Goal: Transaction & Acquisition: Purchase product/service

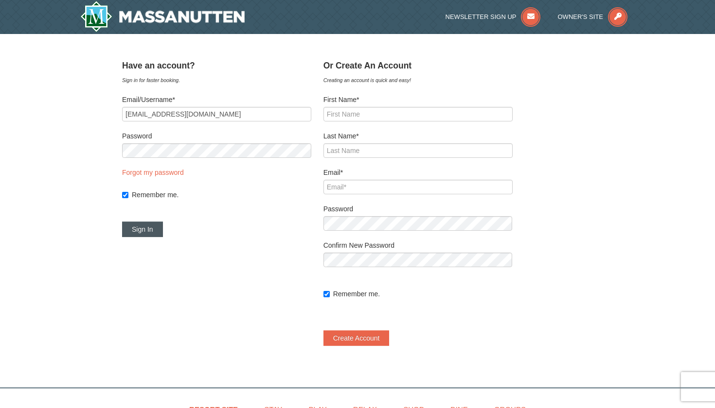
click at [146, 226] on button "Sign In" at bounding box center [142, 230] width 41 height 16
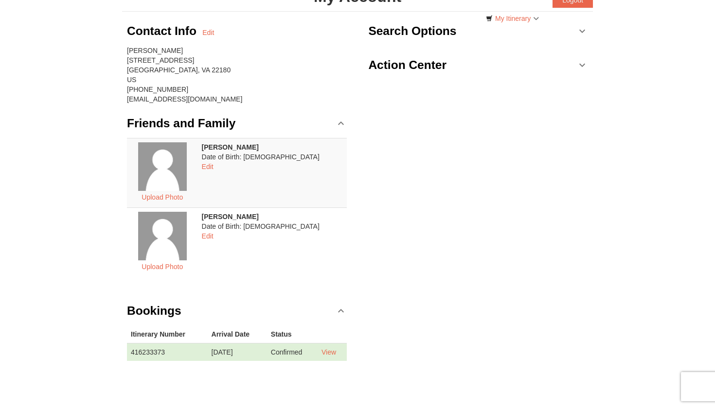
scroll to position [72, 0]
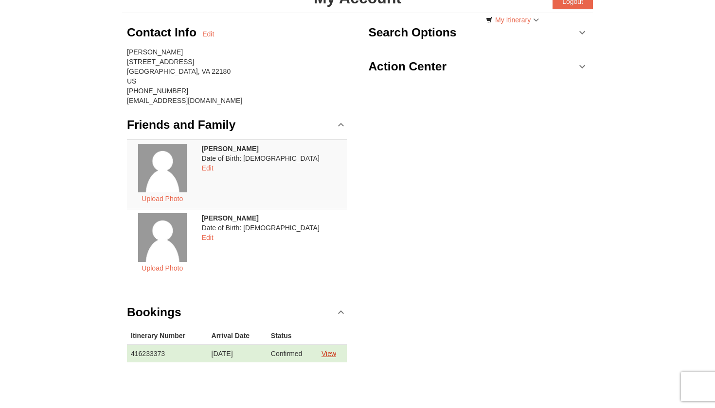
click at [336, 354] on link "View" at bounding box center [328, 354] width 15 height 8
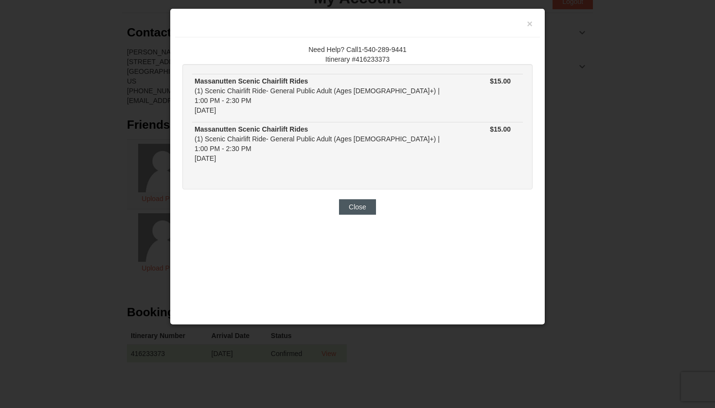
click at [357, 199] on button "Close" at bounding box center [357, 207] width 37 height 16
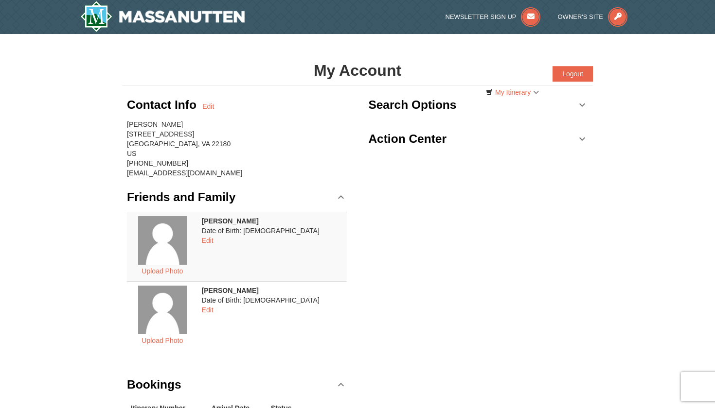
scroll to position [0, 0]
click at [507, 95] on link "My Itinerary" at bounding box center [512, 92] width 66 height 15
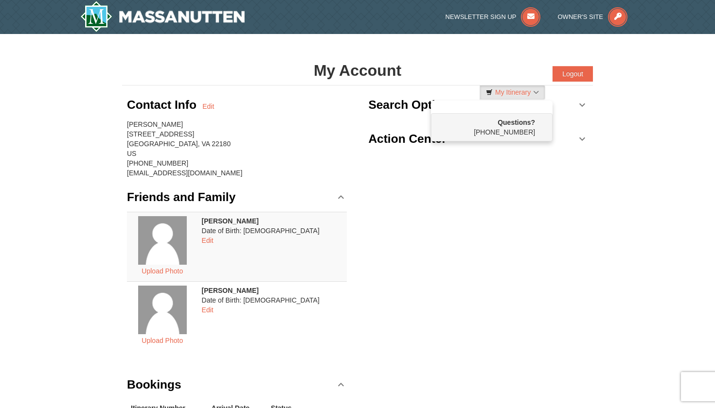
click at [224, 117] on div "Contact Info Edit" at bounding box center [237, 104] width 220 height 29
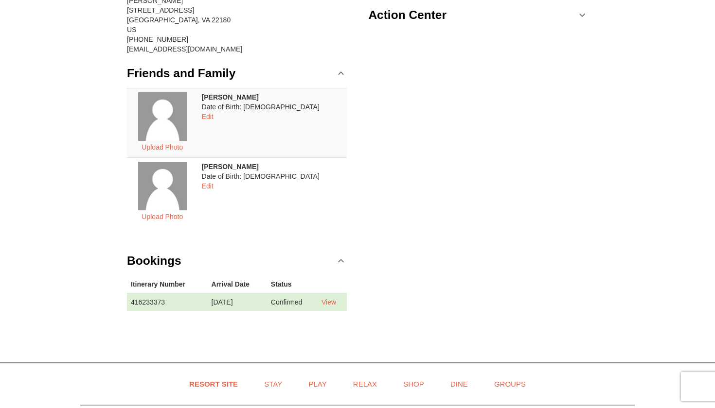
scroll to position [288, 0]
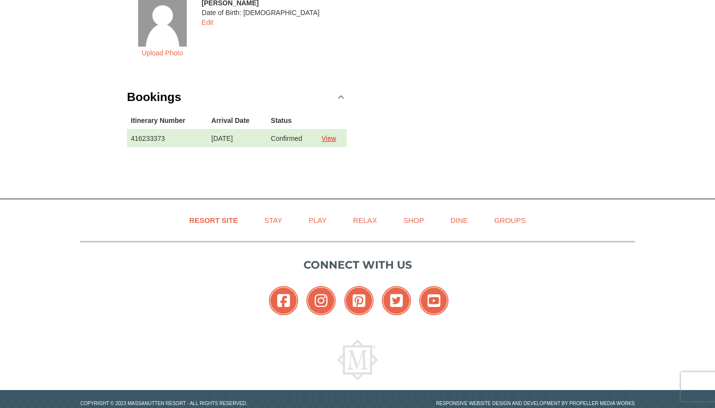
click at [333, 136] on link "View" at bounding box center [328, 139] width 15 height 8
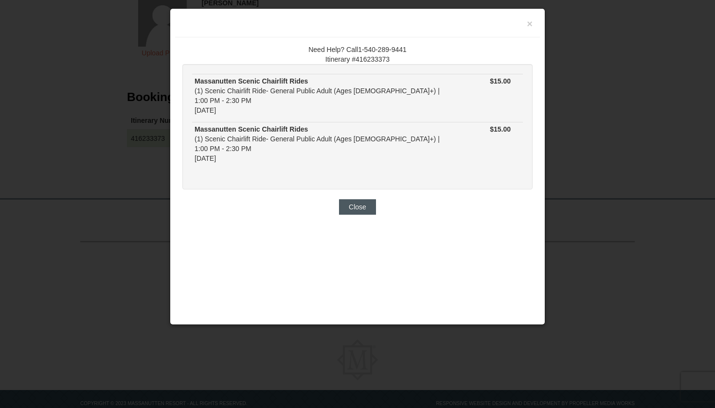
click at [359, 199] on button "Close" at bounding box center [357, 207] width 37 height 16
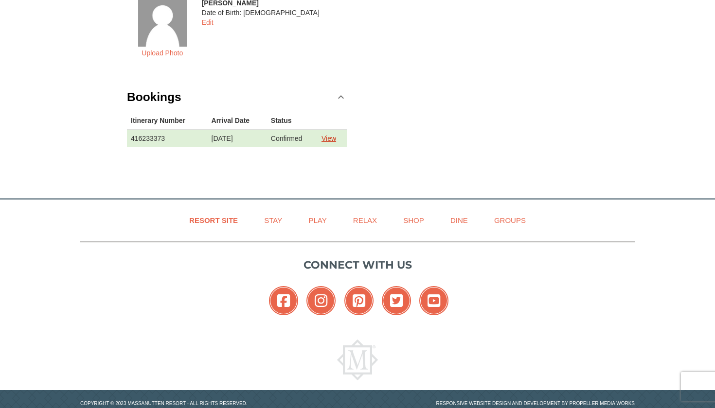
click at [331, 140] on link "View" at bounding box center [328, 139] width 15 height 8
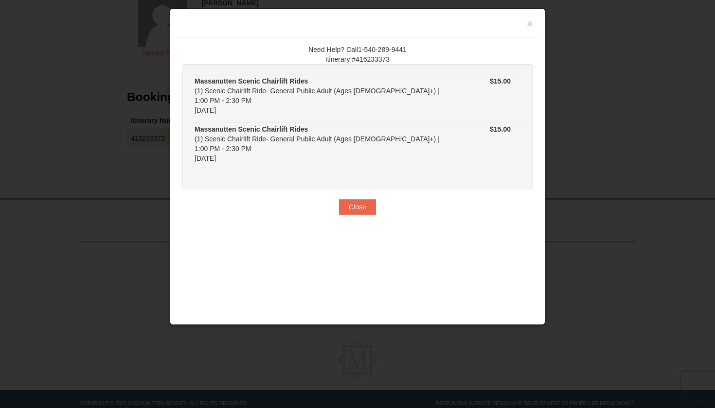
click at [532, 27] on div "×" at bounding box center [357, 26] width 365 height 24
click at [529, 21] on button "×" at bounding box center [529, 24] width 6 height 10
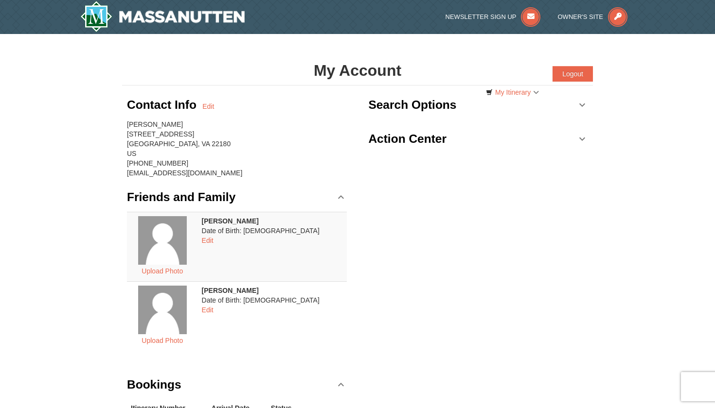
scroll to position [0, 0]
click at [422, 104] on h3 "Search Options" at bounding box center [412, 104] width 88 height 19
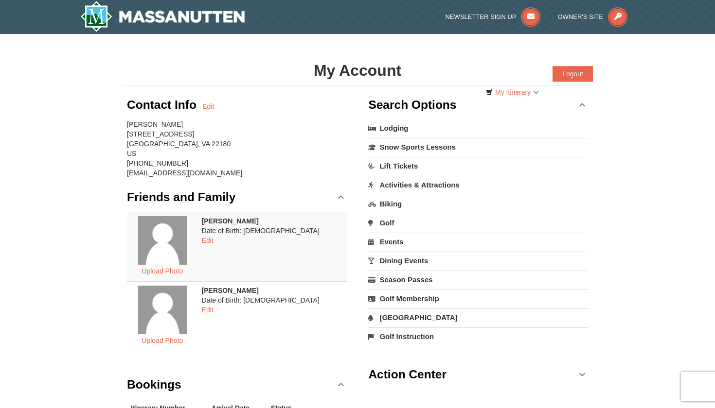
click at [421, 102] on h3 "Search Options" at bounding box center [412, 104] width 88 height 19
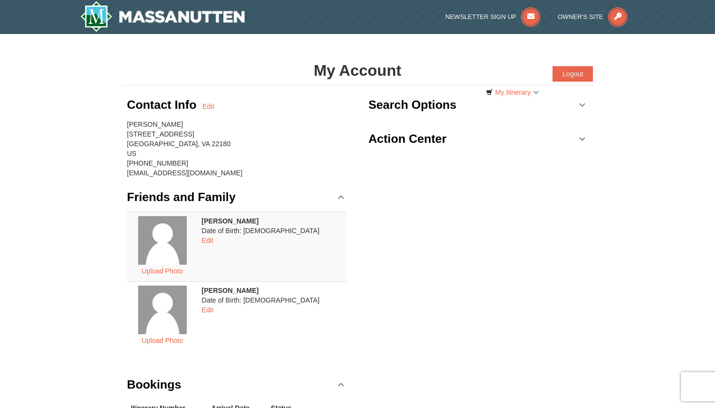
click at [413, 110] on h3 "Search Options" at bounding box center [412, 104] width 88 height 19
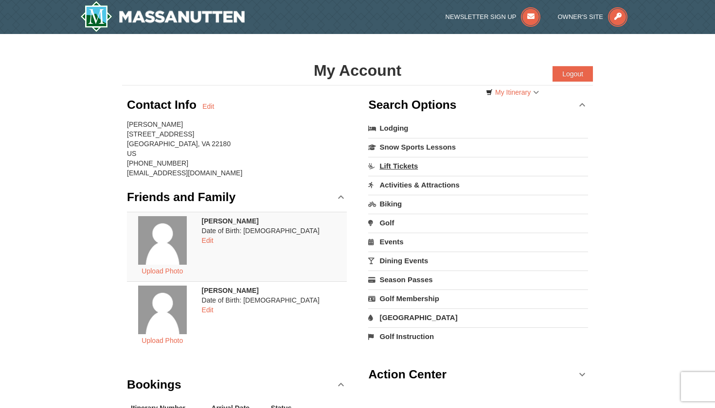
click at [399, 163] on link "Lift Tickets" at bounding box center [478, 166] width 220 height 18
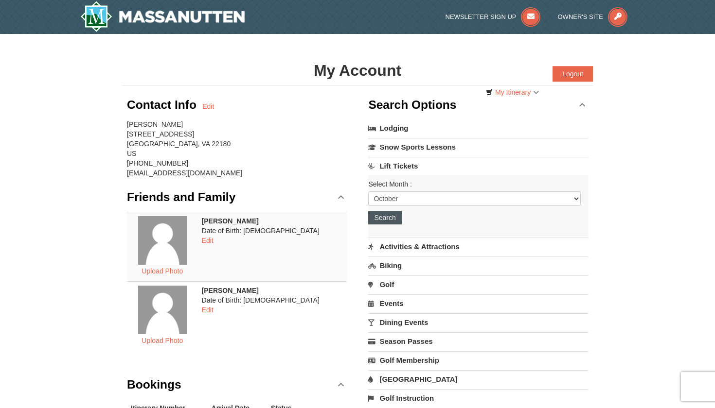
click at [390, 216] on button "Search" at bounding box center [384, 218] width 33 height 14
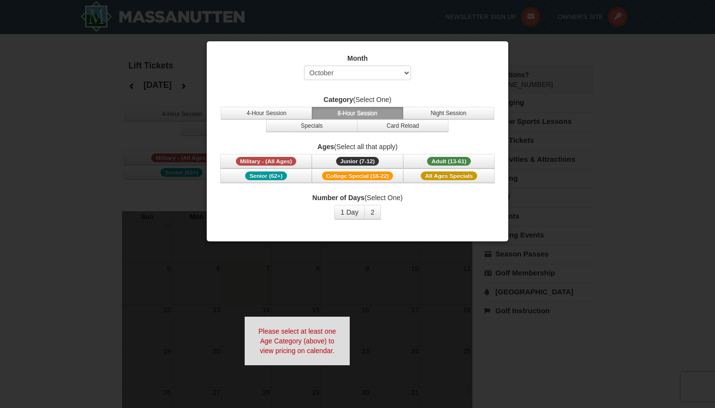
select select "10"
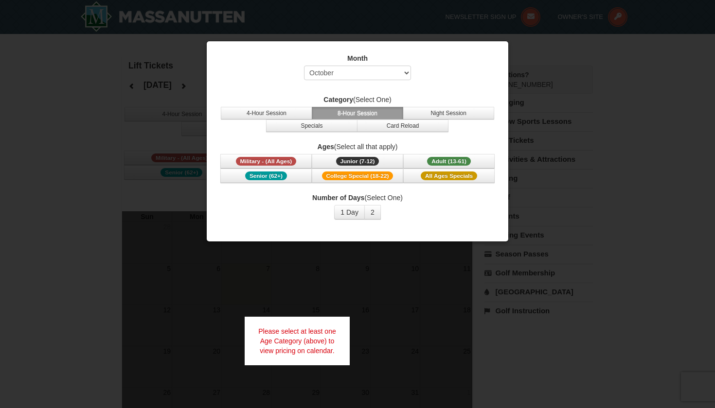
click at [197, 245] on div at bounding box center [357, 204] width 715 height 408
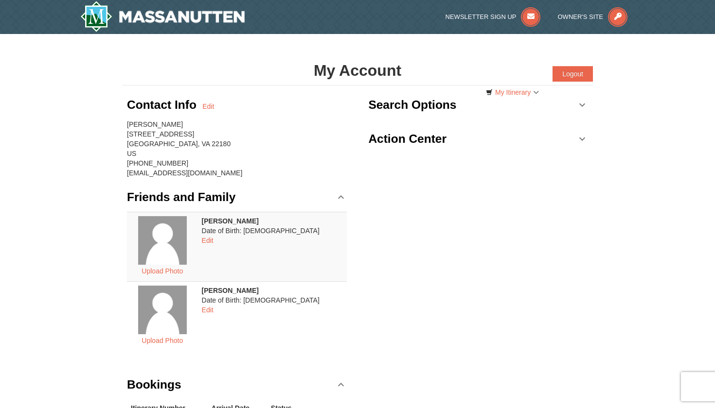
click at [402, 110] on h3 "Search Options" at bounding box center [412, 104] width 88 height 19
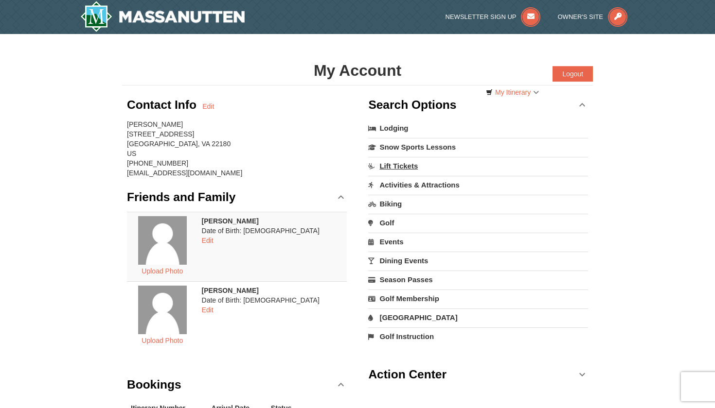
click at [392, 164] on link "Lift Tickets" at bounding box center [478, 166] width 220 height 18
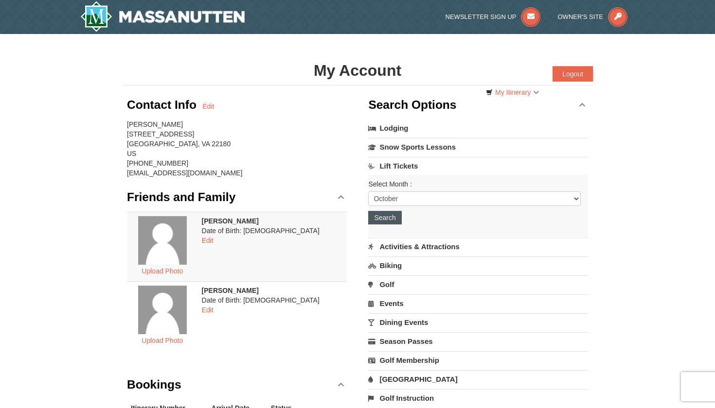
click at [391, 217] on button "Search" at bounding box center [384, 218] width 33 height 14
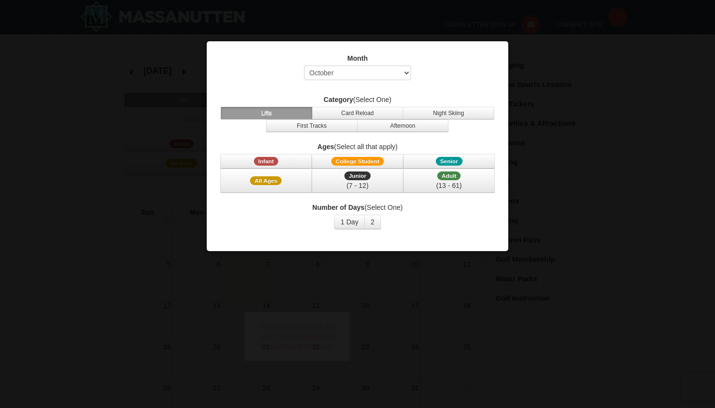
select select "10"
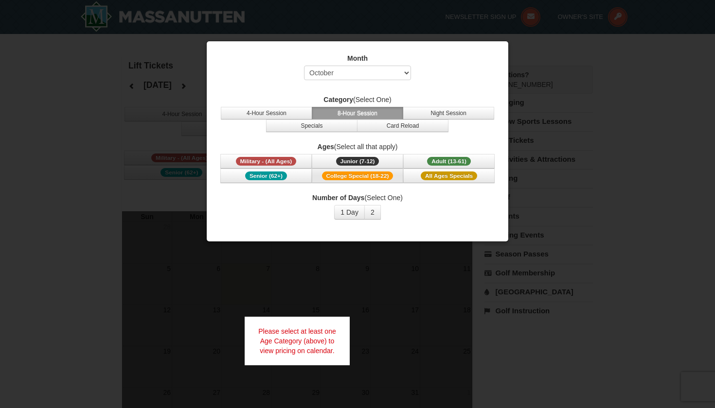
click at [341, 175] on span "College Special (18-22)" at bounding box center [357, 176] width 71 height 9
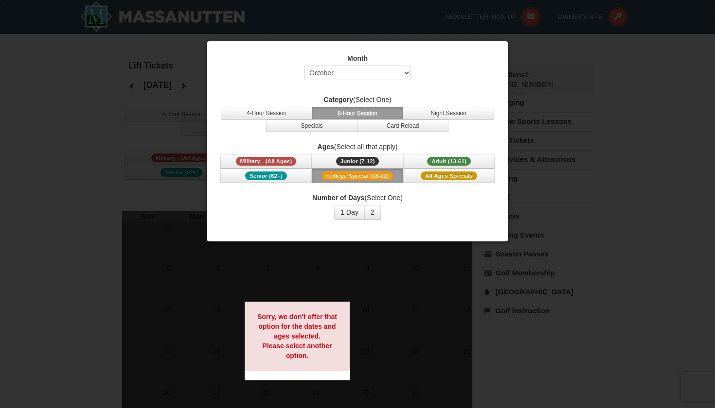
click at [173, 247] on div at bounding box center [357, 204] width 715 height 408
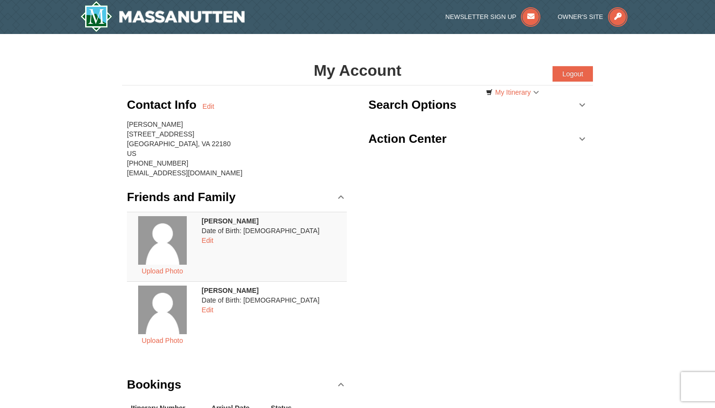
click at [416, 108] on h3 "Search Options" at bounding box center [412, 104] width 88 height 19
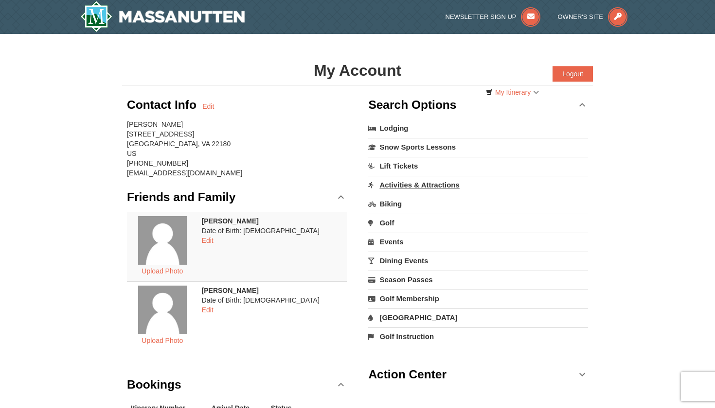
click at [393, 186] on link "Activities & Attractions" at bounding box center [478, 185] width 220 height 18
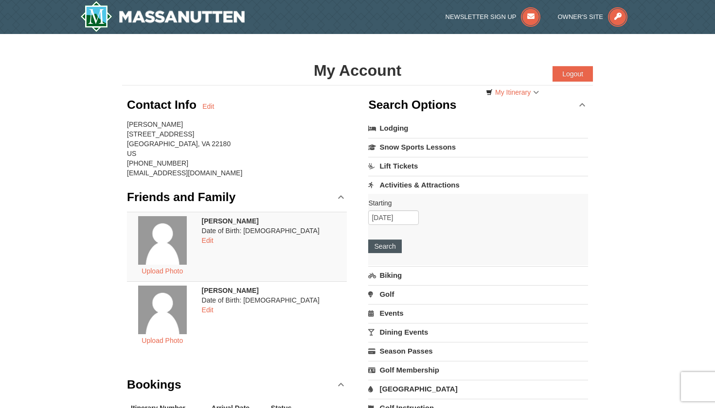
click at [379, 245] on button "Search" at bounding box center [384, 247] width 33 height 14
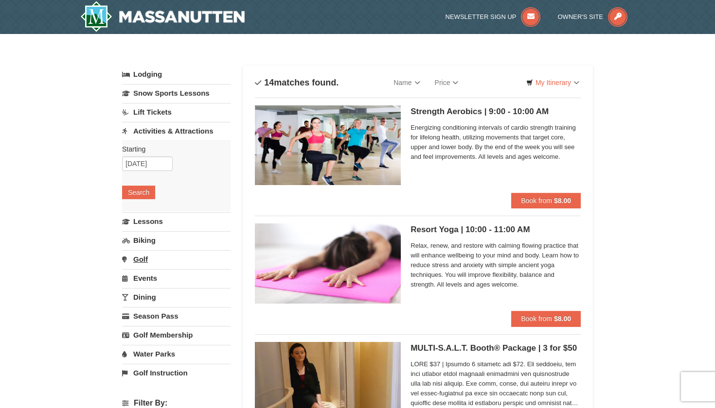
select select "10"
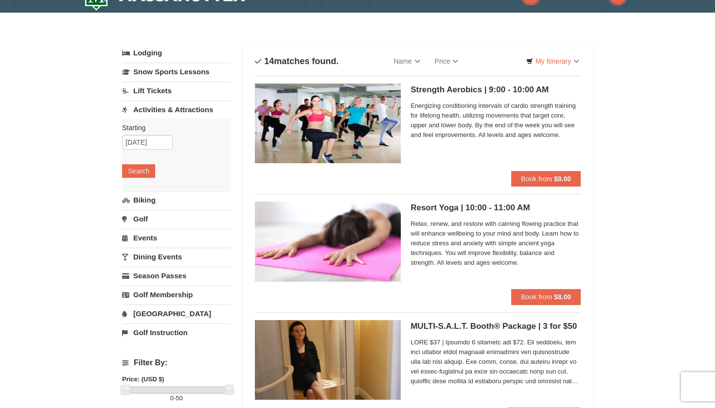
scroll to position [2, 0]
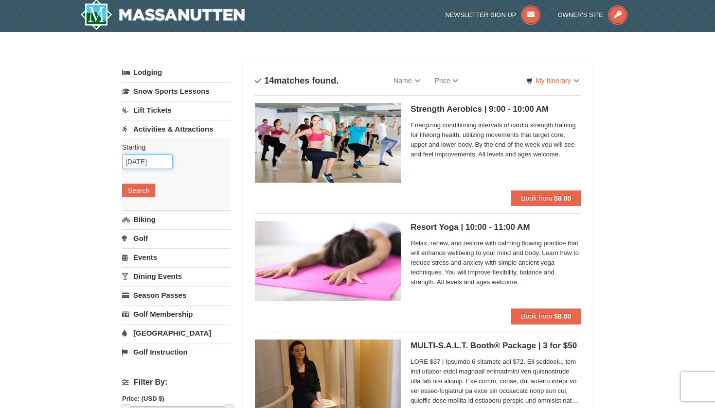
click at [147, 166] on input "10/07/2025" at bounding box center [147, 162] width 51 height 15
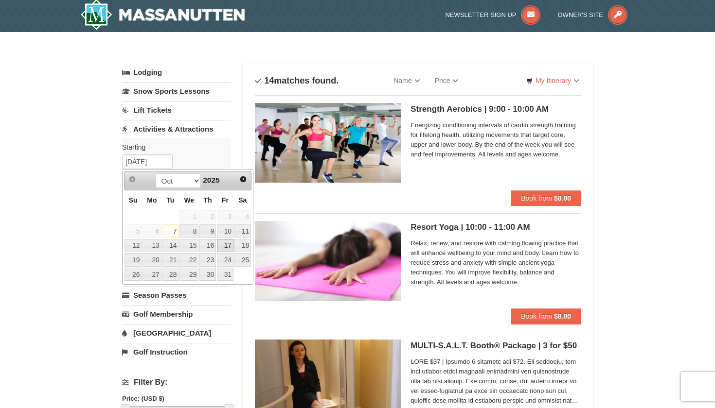
click at [227, 246] on link "17" at bounding box center [225, 246] width 17 height 14
type input "[DATE]"
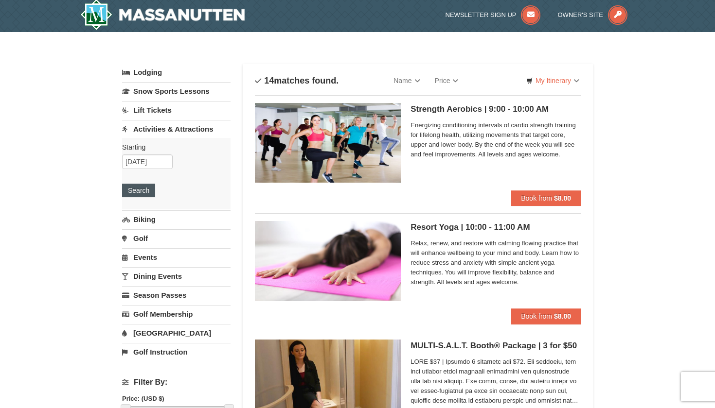
click at [132, 187] on button "Search" at bounding box center [138, 191] width 33 height 14
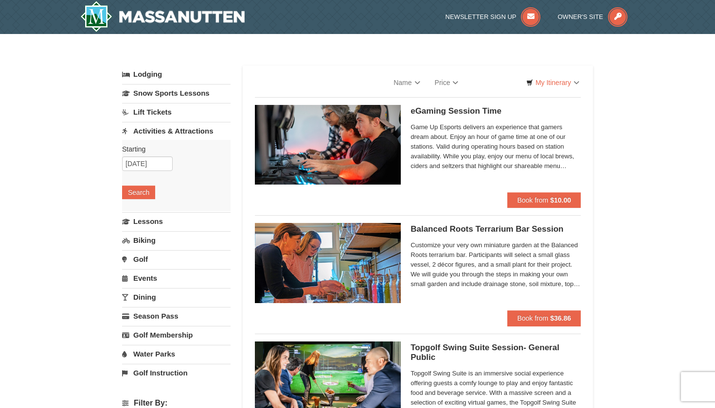
select select "10"
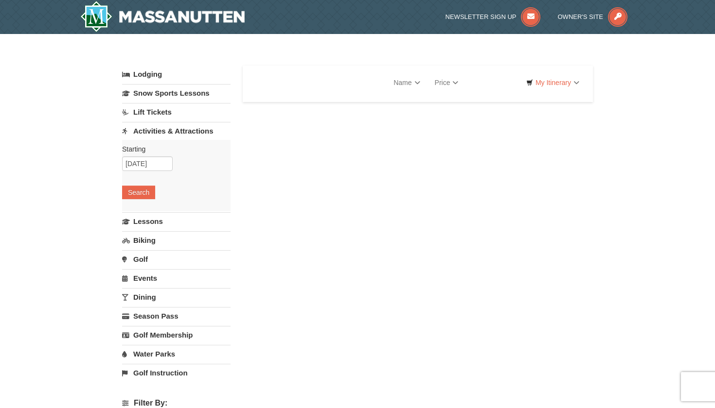
select select "10"
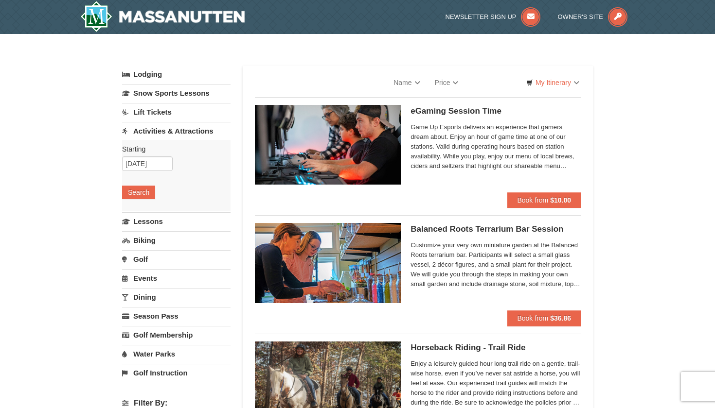
select select "10"
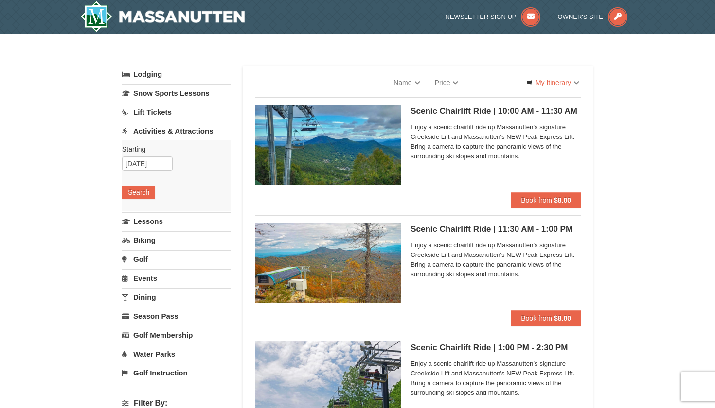
select select "10"
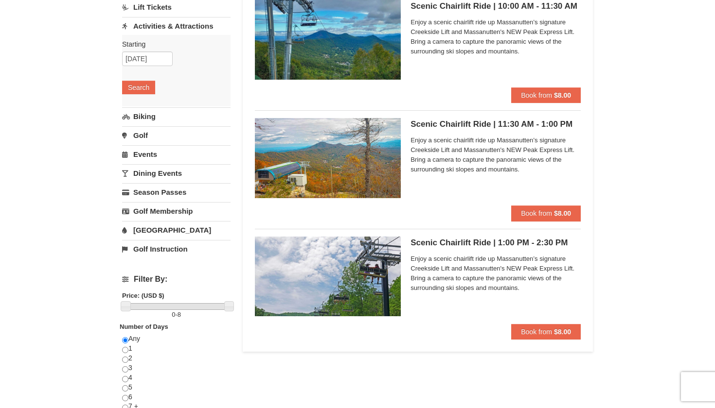
scroll to position [107, 0]
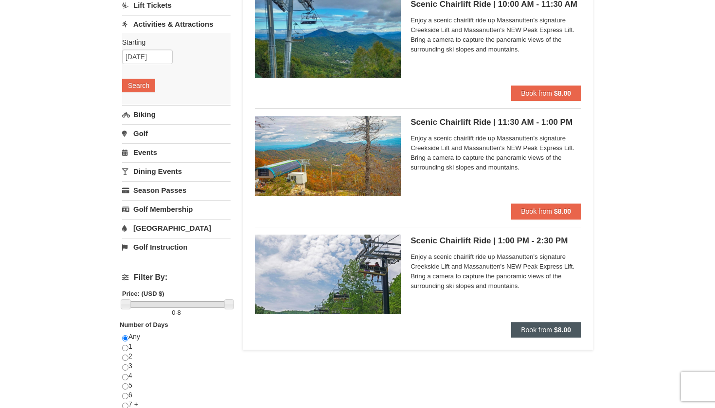
click at [541, 328] on span "Book from" at bounding box center [536, 330] width 31 height 8
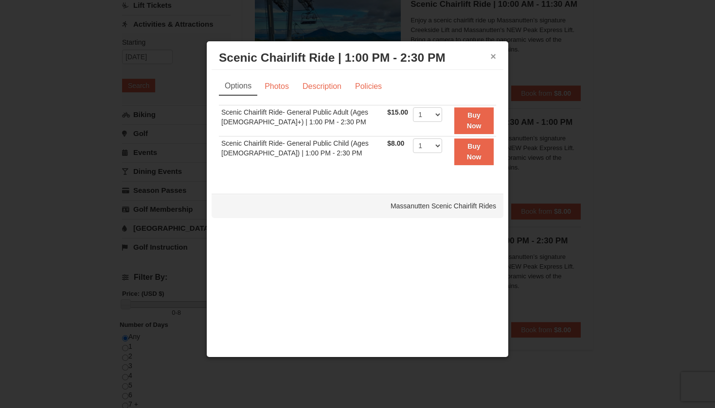
click at [494, 58] on button "×" at bounding box center [493, 57] width 6 height 10
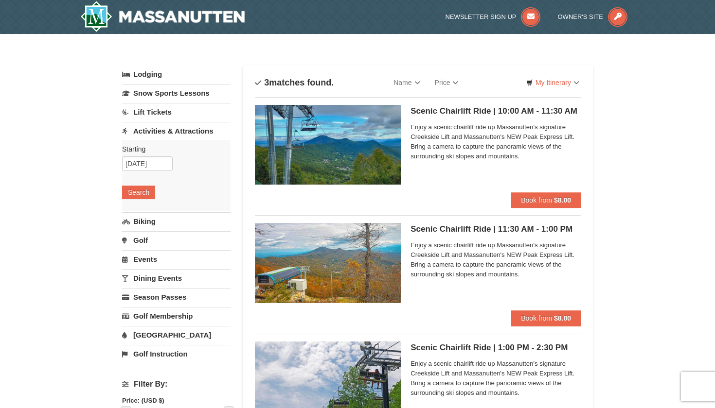
scroll to position [0, 0]
click at [452, 81] on link "Price" at bounding box center [446, 82] width 38 height 19
click at [485, 55] on div "× Categories List Filter My Itinerary Questions? 1-540-289-9441 Lodging Arrival…" at bounding box center [357, 389] width 490 height 691
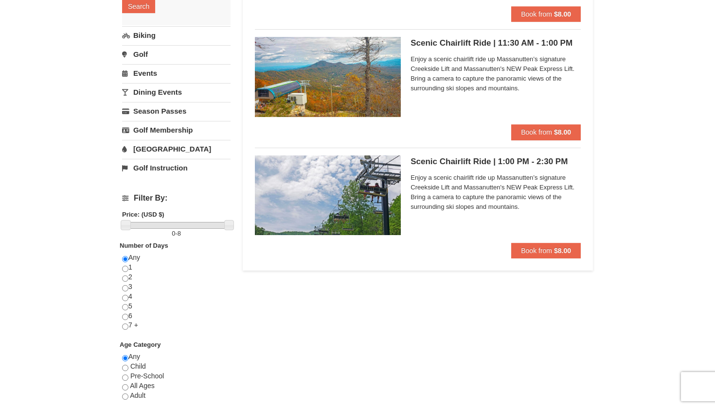
scroll to position [187, 0]
click at [532, 251] on span "Book from" at bounding box center [536, 250] width 31 height 8
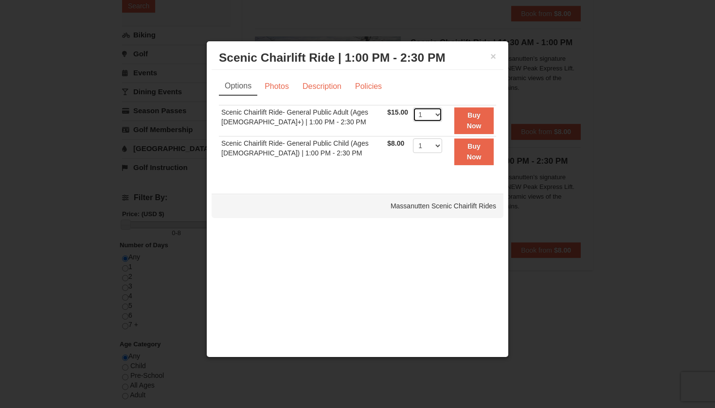
select select "2"
click at [472, 121] on button "Buy Now" at bounding box center [473, 120] width 39 height 27
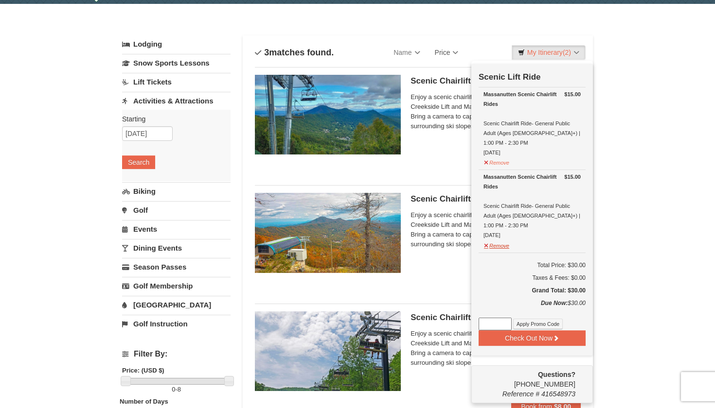
scroll to position [32, 0]
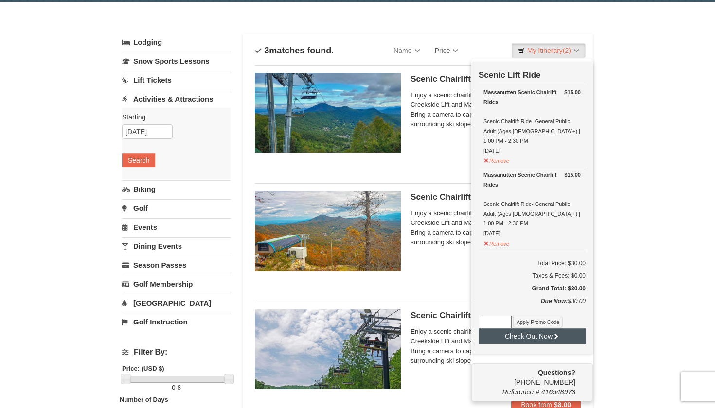
click at [498, 329] on button "Check Out Now" at bounding box center [531, 337] width 107 height 16
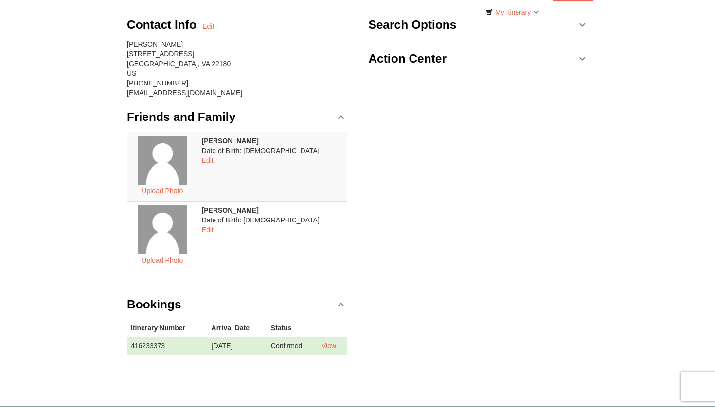
scroll to position [83, 0]
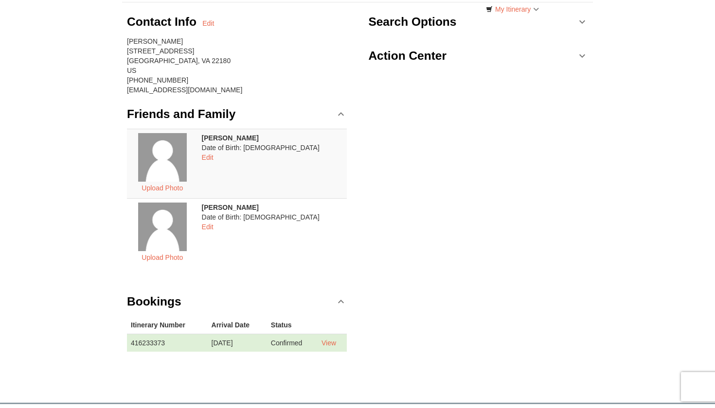
click at [335, 337] on td "View" at bounding box center [331, 343] width 29 height 18
click at [336, 343] on link "View" at bounding box center [328, 343] width 15 height 8
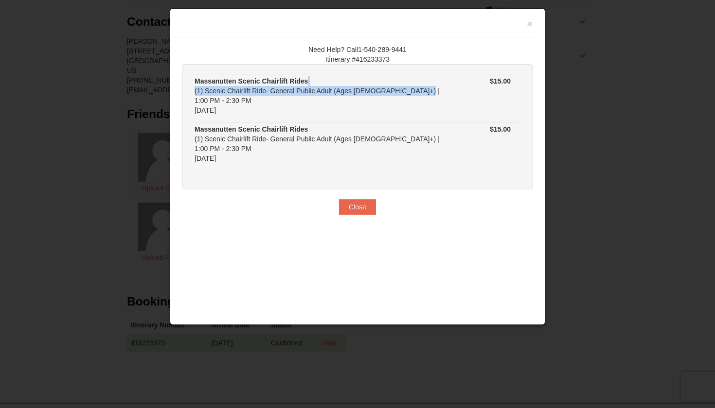
click at [413, 85] on div "Massanutten Scenic Chairlift Rides (1) Scenic Chairlift Ride- General Public Ad…" at bounding box center [320, 95] width 253 height 39
click at [300, 74] on td "Massanutten Scenic Chairlift Rides (1) Scenic Chairlift Ride- General Public Ad…" at bounding box center [321, 98] width 258 height 48
click at [295, 74] on td "Massanutten Scenic Chairlift Rides (1) Scenic Chairlift Ride- General Public Ad…" at bounding box center [321, 98] width 258 height 48
click at [295, 79] on strong "Massanutten Scenic Chairlift Rides" at bounding box center [250, 81] width 113 height 8
click at [295, 81] on strong "Massanutten Scenic Chairlift Rides" at bounding box center [250, 81] width 113 height 8
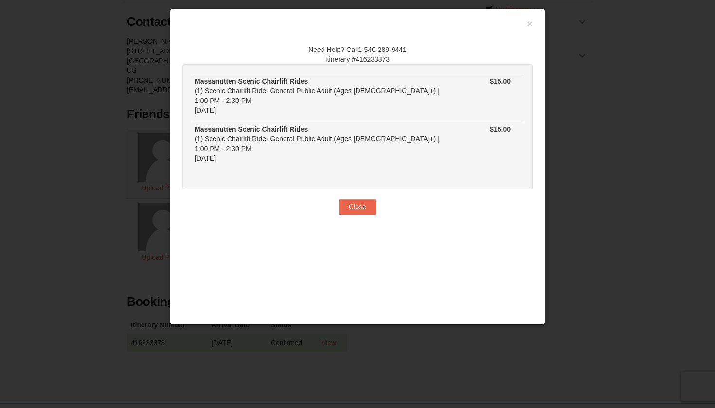
click at [283, 125] on strong "Massanutten Scenic Chairlift Rides" at bounding box center [250, 129] width 113 height 8
click at [527, 22] on button "×" at bounding box center [529, 24] width 6 height 10
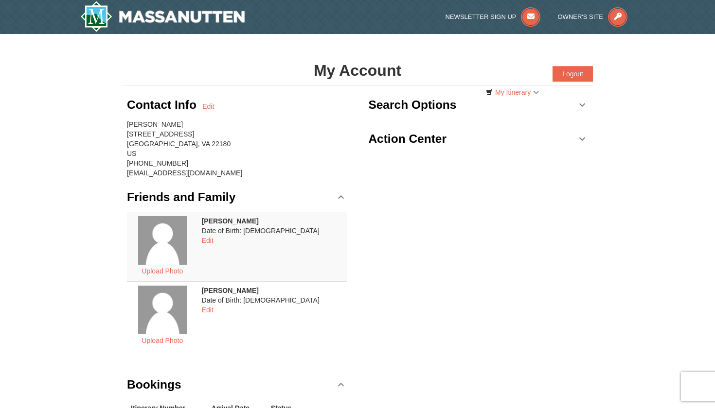
scroll to position [0, 0]
click at [417, 140] on h3 "Action Center" at bounding box center [407, 138] width 78 height 19
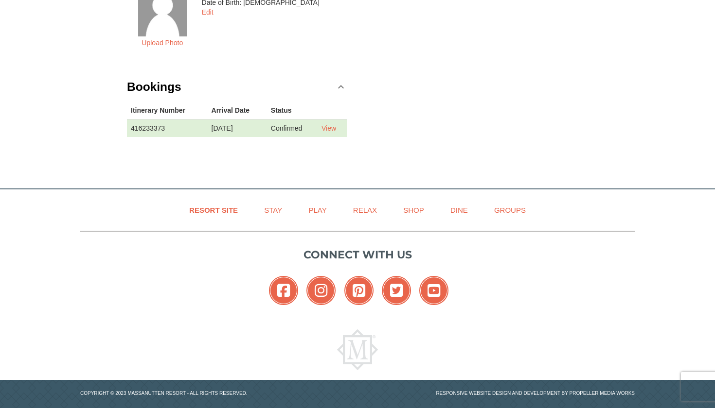
scroll to position [293, 0]
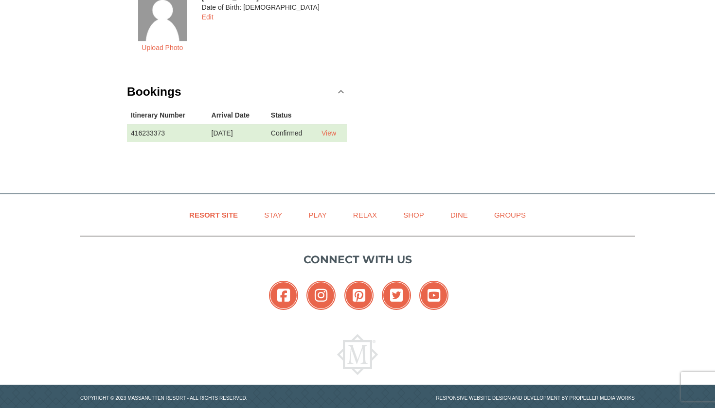
click at [141, 132] on td "416233373" at bounding box center [167, 133] width 81 height 18
click at [280, 129] on td "Confirmed" at bounding box center [292, 133] width 51 height 18
click at [328, 131] on link "View" at bounding box center [328, 133] width 15 height 8
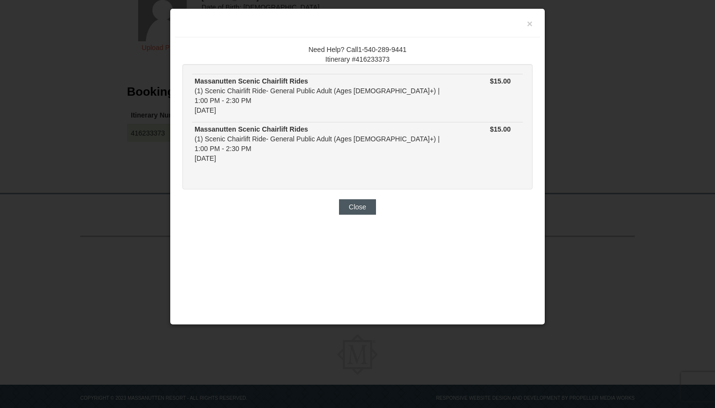
click at [361, 199] on button "Close" at bounding box center [357, 207] width 37 height 16
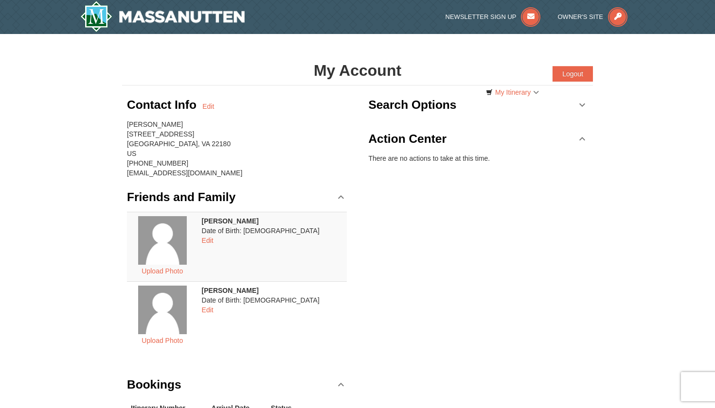
scroll to position [0, 0]
click at [426, 106] on h3 "Search Options" at bounding box center [412, 104] width 88 height 19
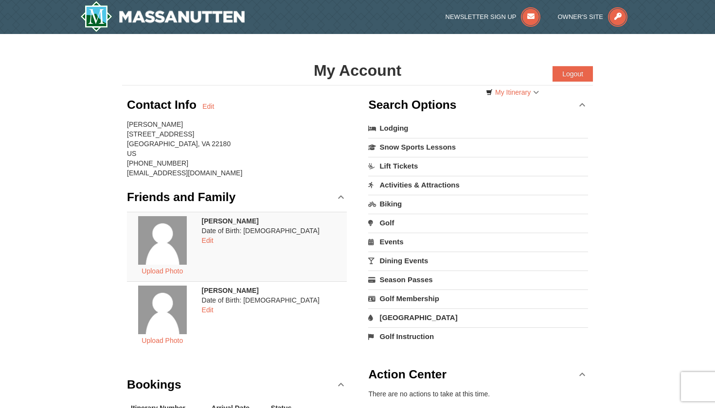
click at [426, 106] on h3 "Search Options" at bounding box center [412, 104] width 88 height 19
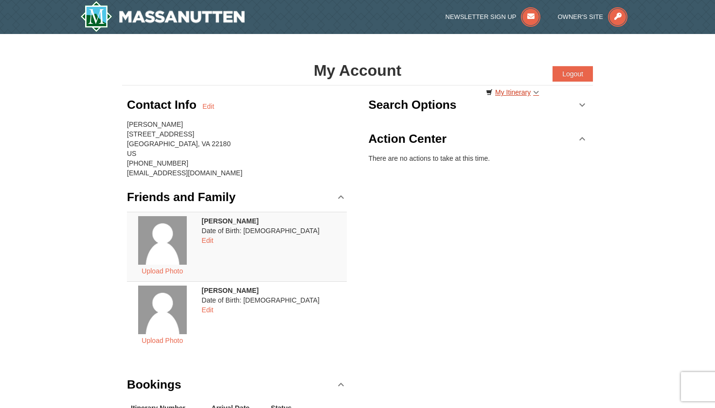
click at [509, 92] on link "My Itinerary" at bounding box center [512, 92] width 66 height 15
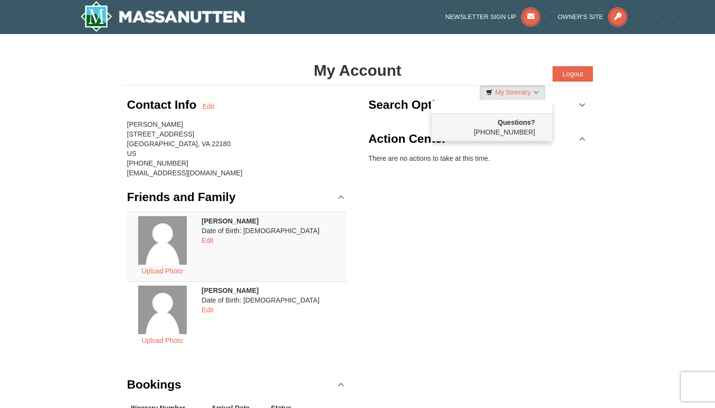
click at [422, 60] on div "My Account Categories Map List Filter My Itinerary Questions? 1-540-289-9441 Lo…" at bounding box center [357, 71] width 471 height 30
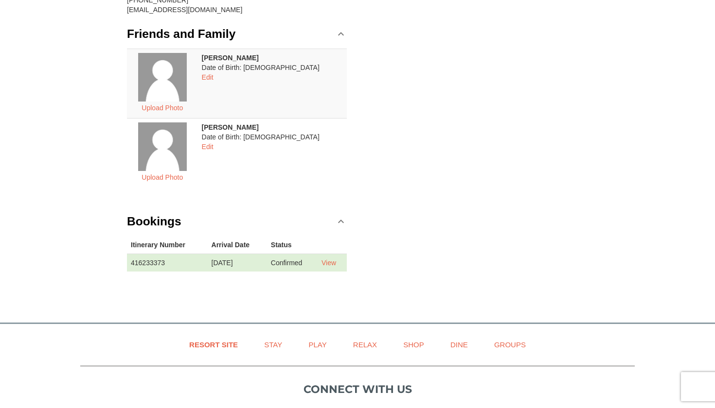
scroll to position [280, 0]
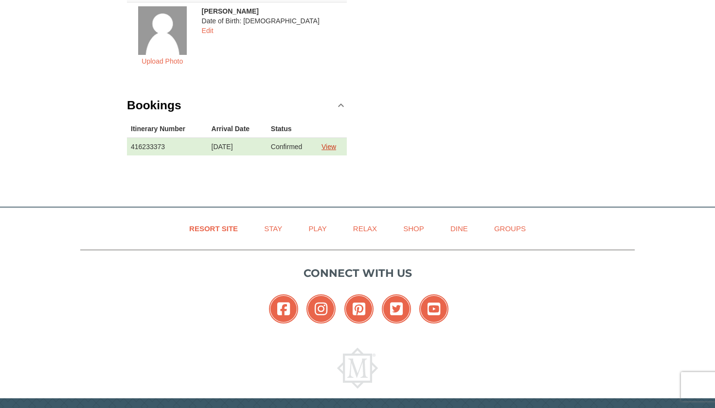
click at [332, 145] on link "View" at bounding box center [328, 147] width 15 height 8
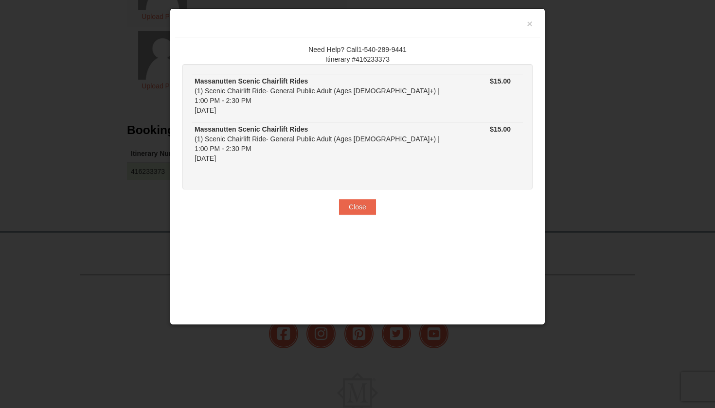
scroll to position [256, 0]
drag, startPoint x: 362, startPoint y: 183, endPoint x: 362, endPoint y: 176, distance: 7.3
click at [362, 199] on button "Close" at bounding box center [357, 207] width 37 height 16
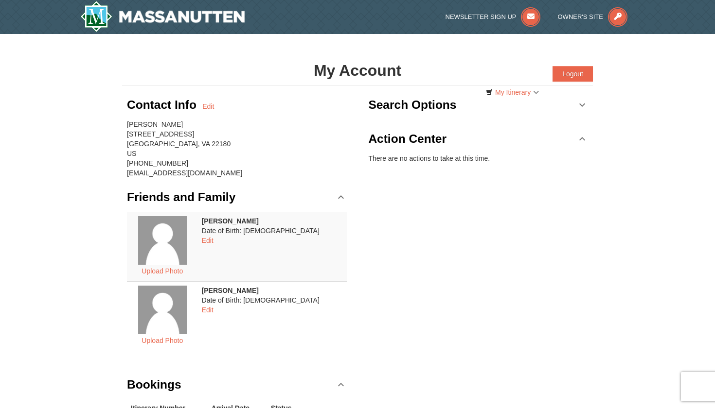
scroll to position [0, 0]
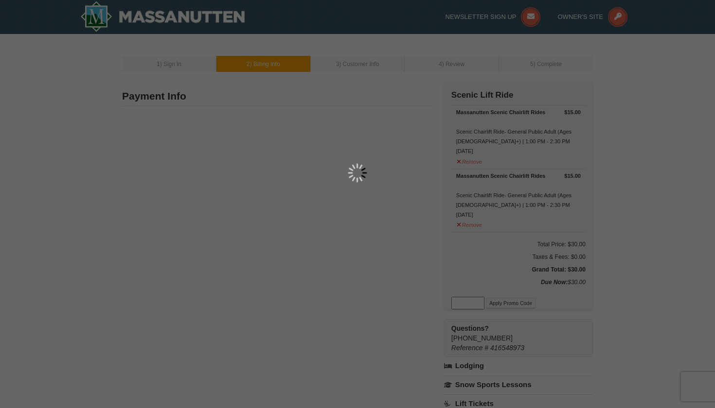
type input "402 Glyndon St. SE"
type input "Vienna"
type input "22180"
type input "703"
type input "517"
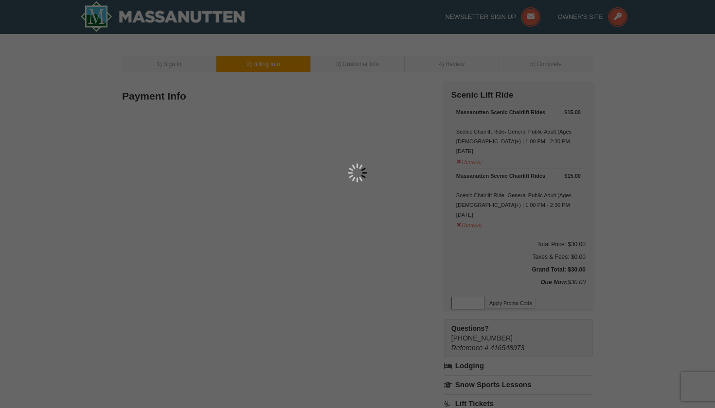
type input "6648"
type input "alexandravacaflor31@gmail.com"
select select "VA"
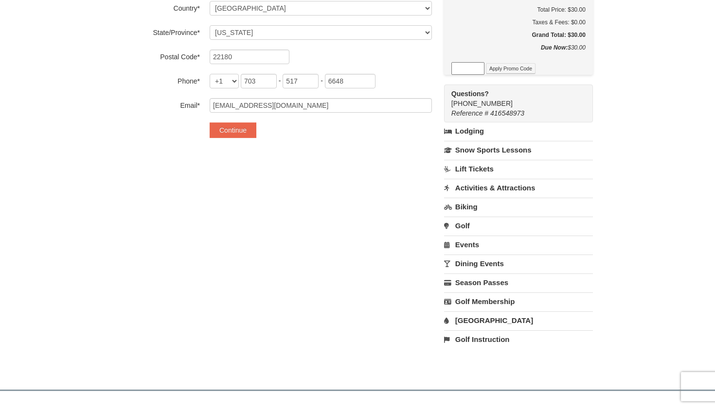
scroll to position [228, 0]
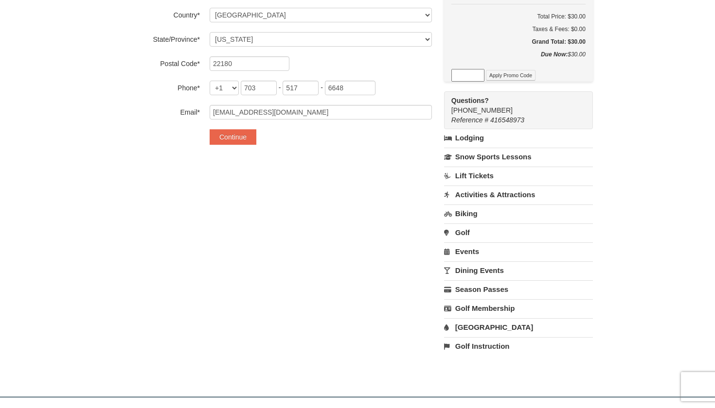
click at [215, 147] on div "Payment Info Card To Use* Exp: 10/28 VI-XXXX New Card Are you sure you want to …" at bounding box center [277, 4] width 310 height 301
click at [215, 140] on button "Continue" at bounding box center [233, 137] width 47 height 16
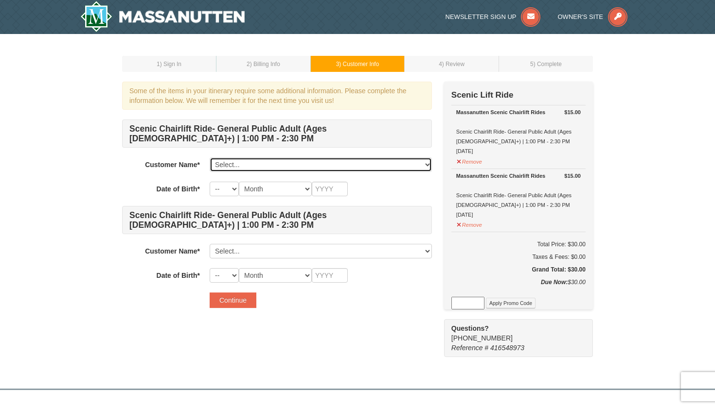
select select "28288325"
select select "31"
select select "05"
type input "2005"
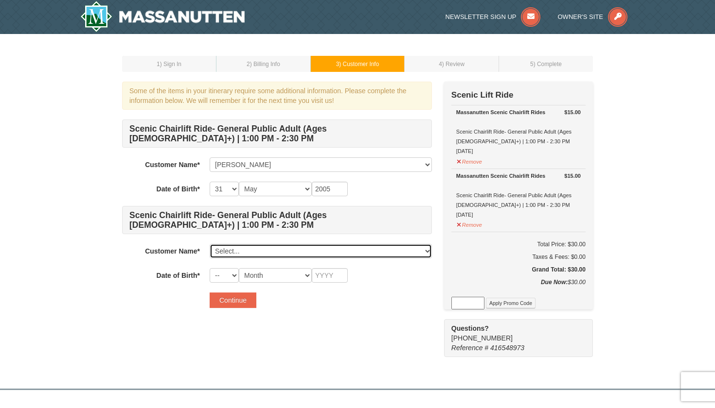
select select "28288359"
select select "22"
select select "07"
type input "2005"
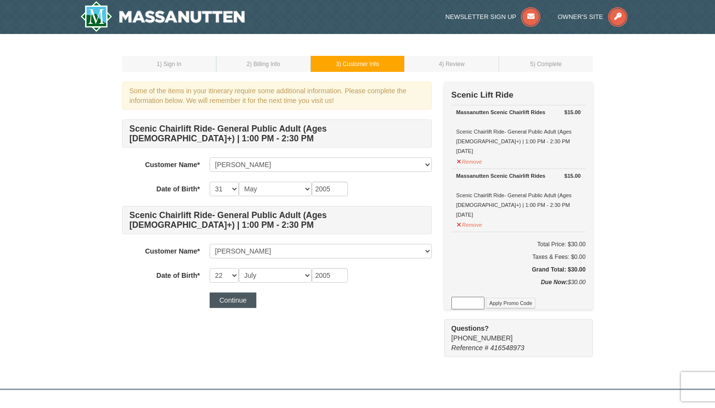
click at [225, 304] on button "Continue" at bounding box center [233, 301] width 47 height 16
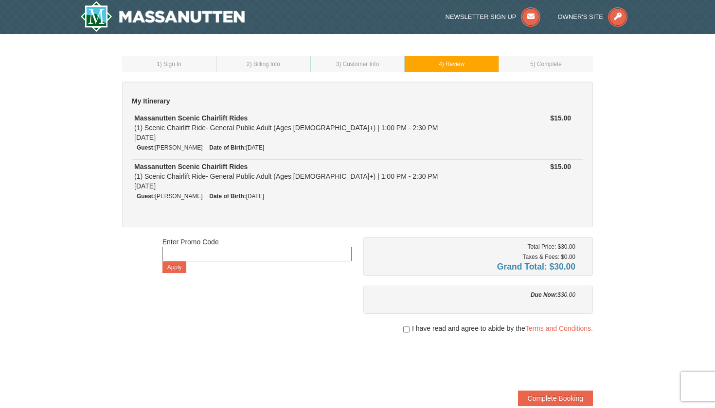
click at [408, 327] on div "I have read and agree to abide by the Terms and Conditions." at bounding box center [477, 329] width 229 height 10
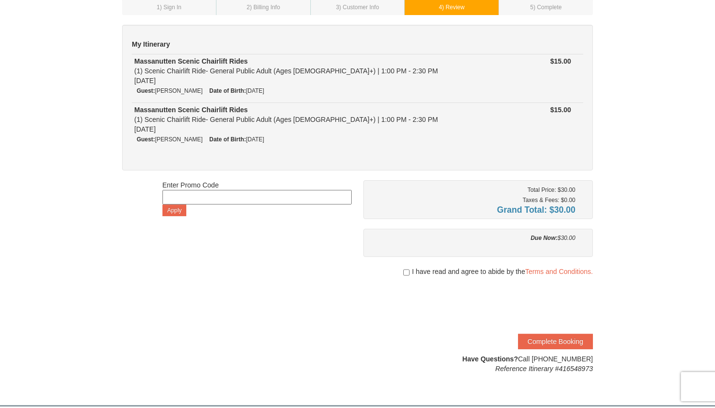
click at [409, 269] on div "I have read and agree to abide by the Terms and Conditions." at bounding box center [477, 272] width 229 height 10
click at [408, 271] on div "I have read and agree to abide by the Terms and Conditions." at bounding box center [477, 272] width 229 height 10
click at [405, 269] on input "checkbox" at bounding box center [406, 273] width 6 height 8
checkbox input "true"
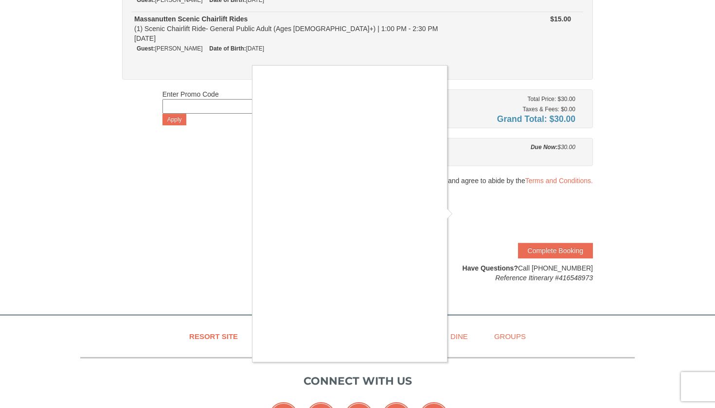
scroll to position [164, 0]
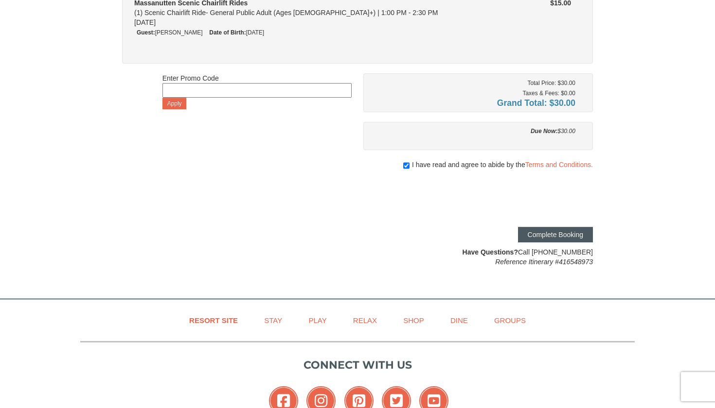
click at [542, 234] on button "Complete Booking" at bounding box center [555, 235] width 75 height 16
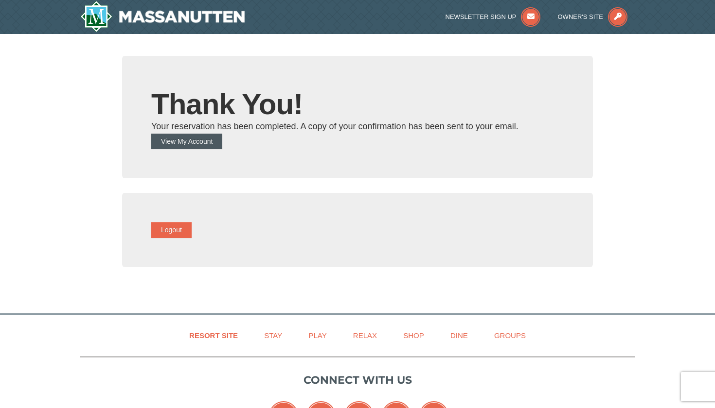
click at [195, 140] on button "View My Account" at bounding box center [186, 142] width 71 height 16
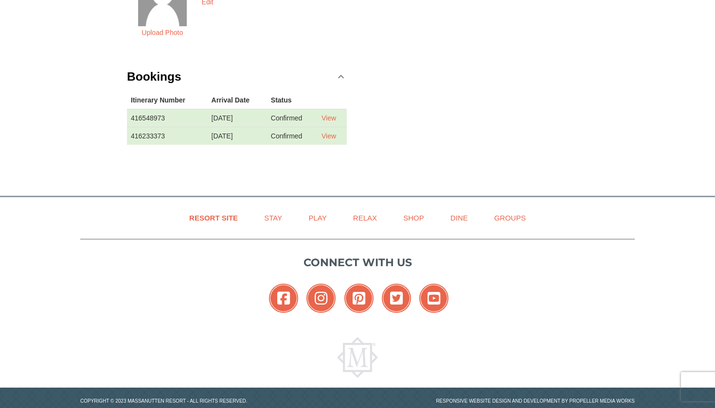
scroll to position [306, 0]
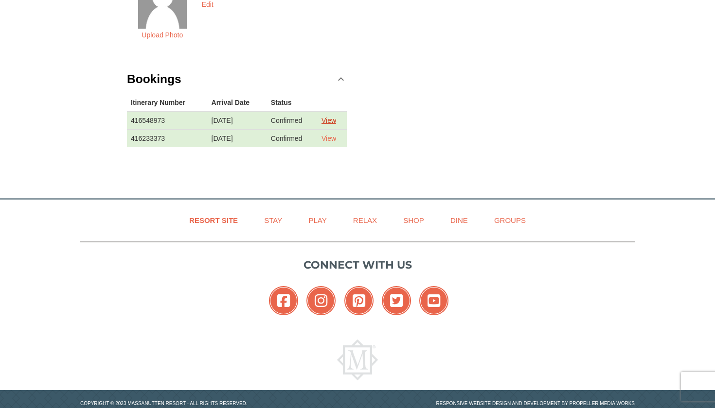
click at [333, 120] on link "View" at bounding box center [328, 121] width 15 height 8
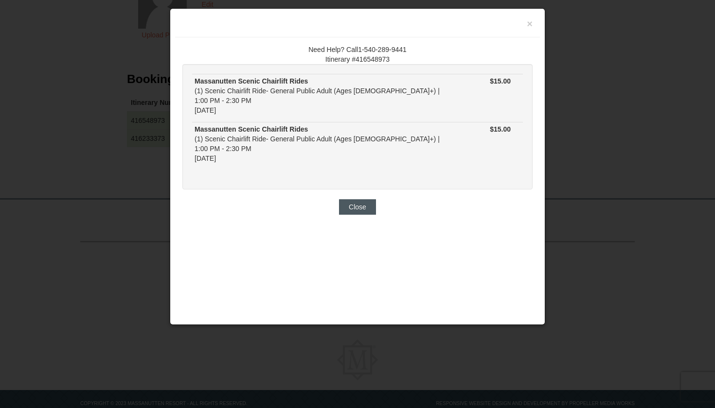
click at [365, 199] on button "Close" at bounding box center [357, 207] width 37 height 16
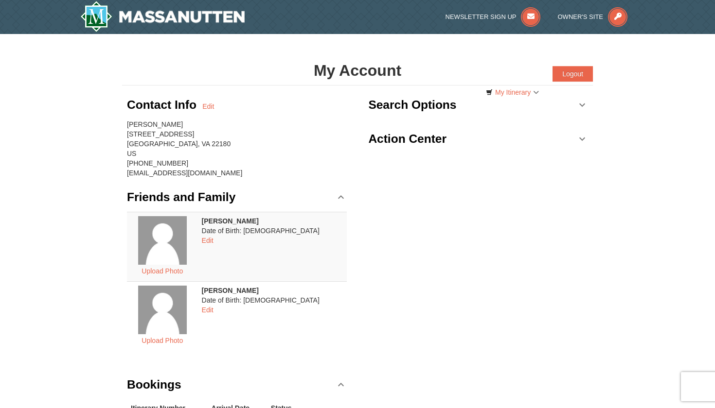
scroll to position [0, 0]
